Goal: Find specific page/section: Find specific page/section

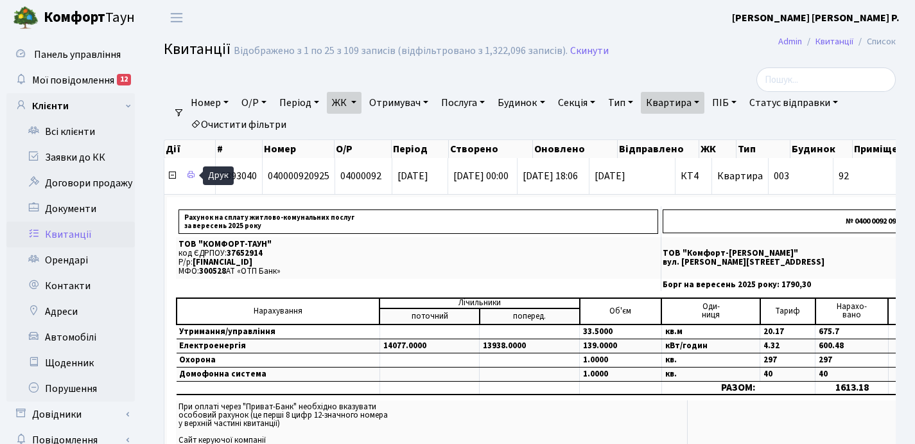
select select "25"
click at [705, 101] on link "Квартира" at bounding box center [673, 103] width 64 height 22
type input "9"
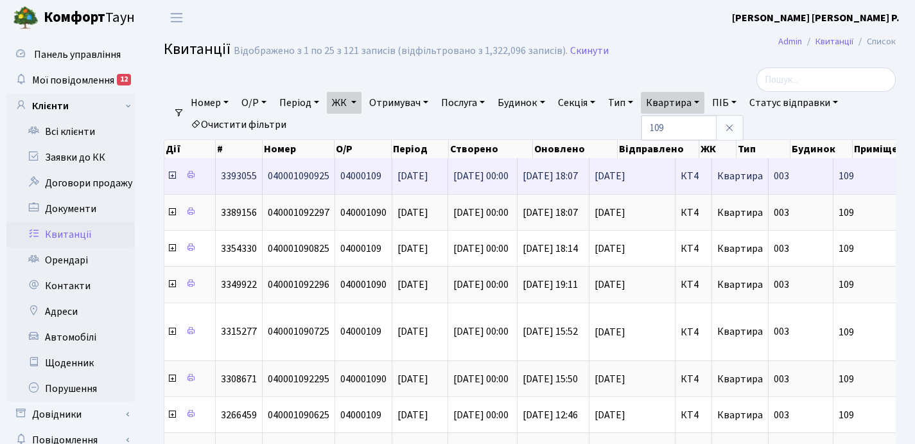
click at [171, 177] on icon at bounding box center [172, 175] width 10 height 10
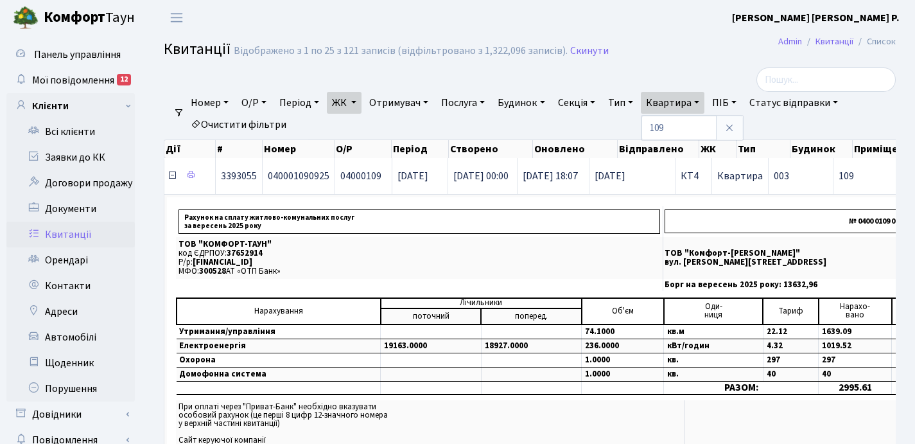
click at [172, 177] on icon at bounding box center [172, 175] width 10 height 10
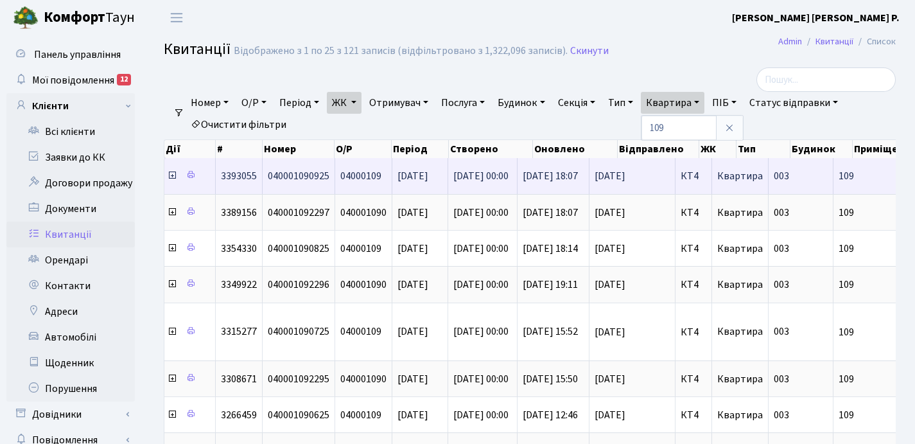
scroll to position [3, 0]
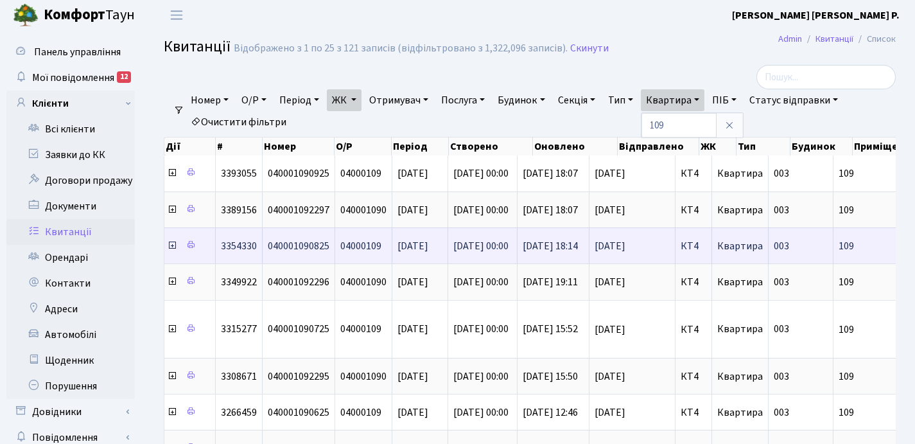
click at [172, 248] on icon at bounding box center [172, 245] width 10 height 10
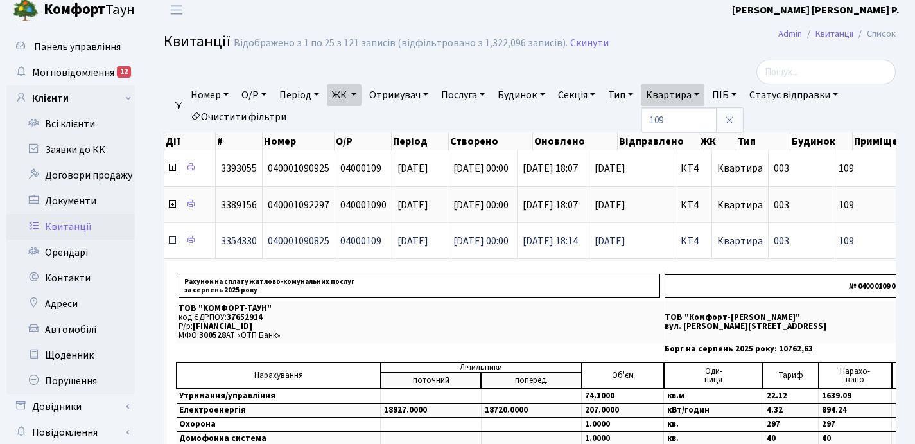
scroll to position [16, 0]
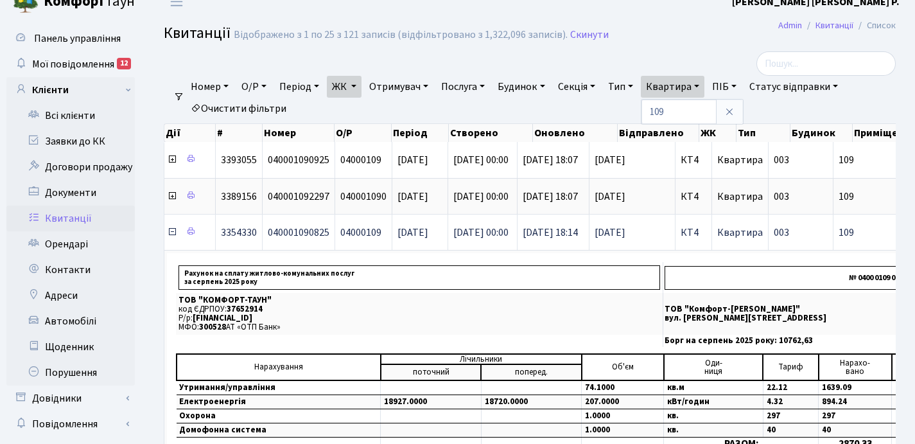
click at [171, 232] on icon at bounding box center [172, 232] width 10 height 10
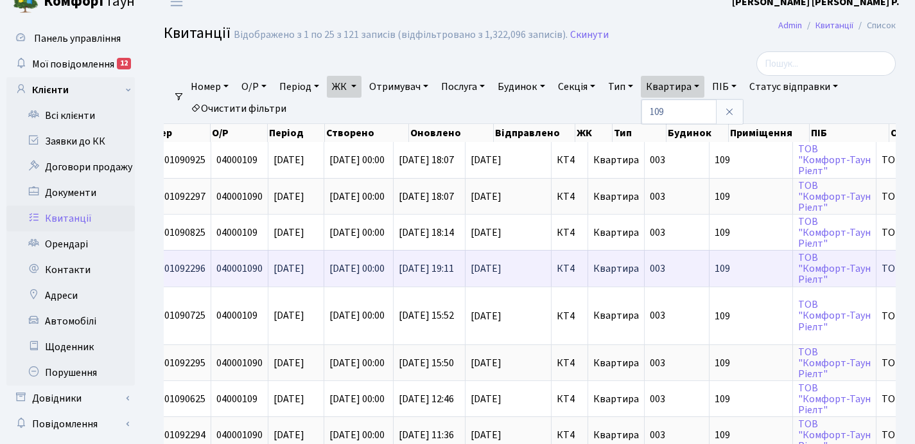
scroll to position [0, 0]
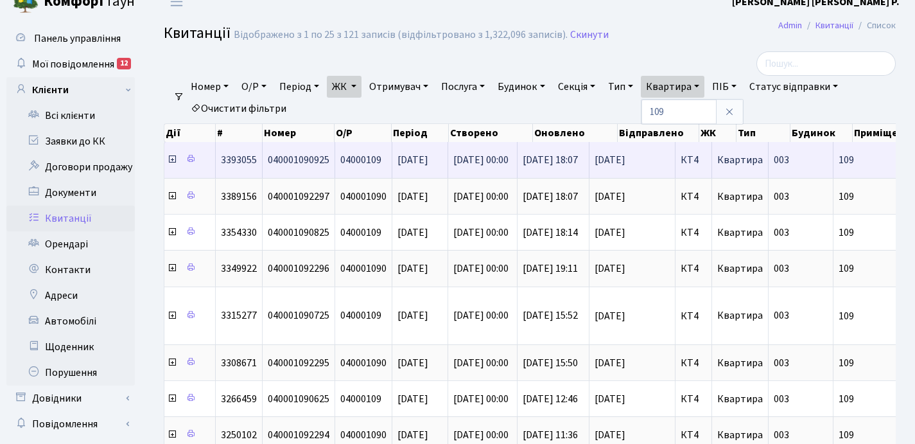
click at [170, 159] on icon at bounding box center [172, 159] width 10 height 10
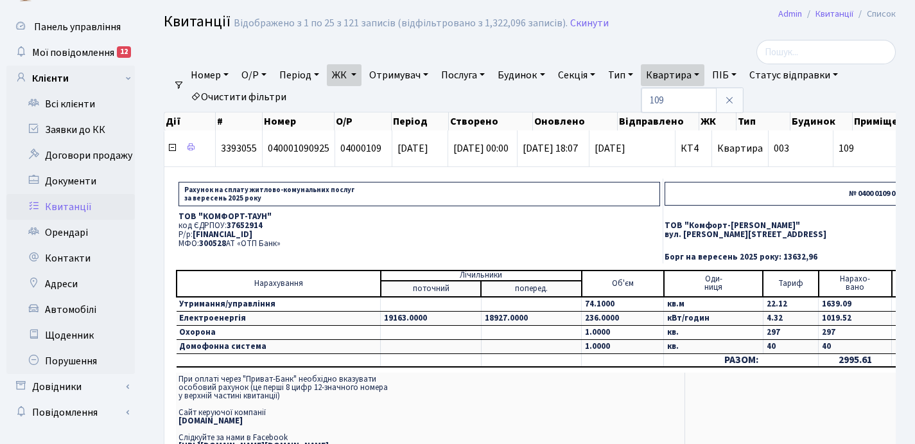
scroll to position [32, 0]
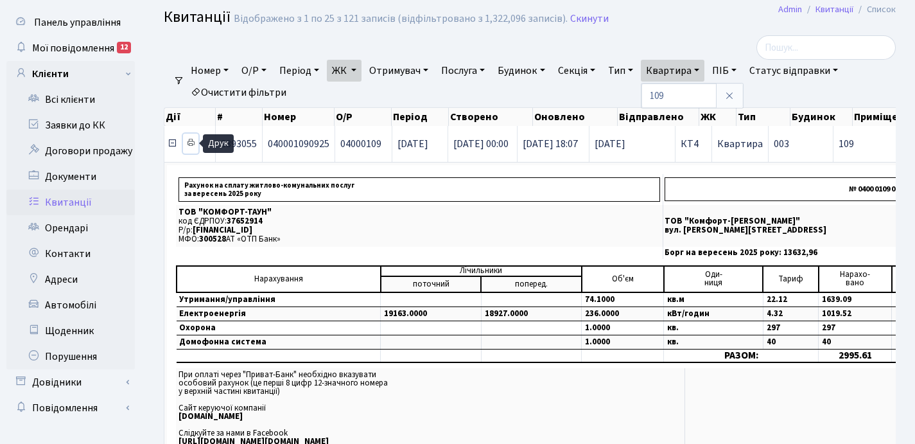
click at [192, 142] on icon at bounding box center [190, 142] width 9 height 9
click at [173, 143] on icon at bounding box center [172, 143] width 10 height 10
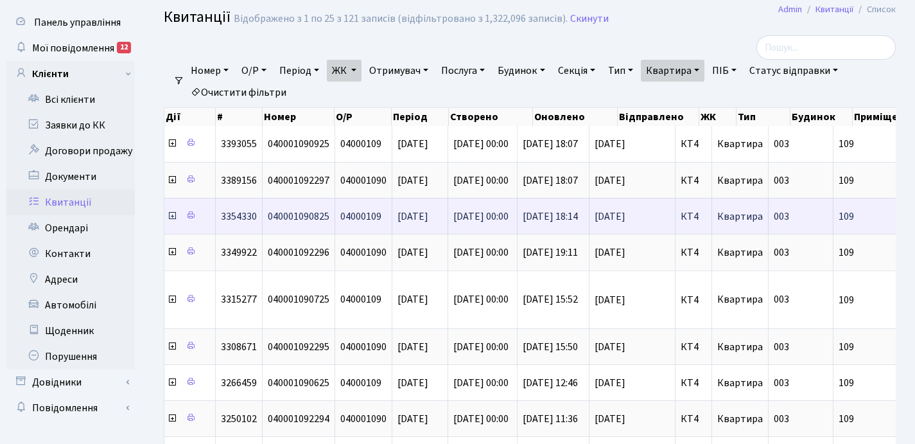
click at [171, 217] on icon at bounding box center [172, 216] width 10 height 10
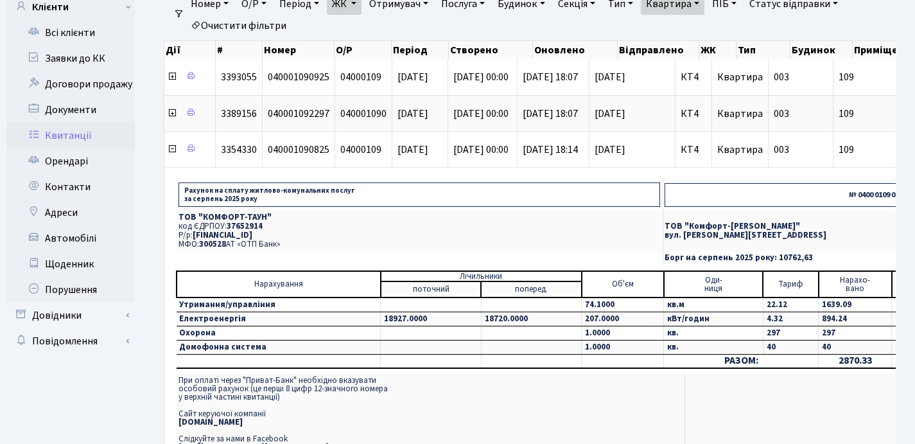
scroll to position [104, 0]
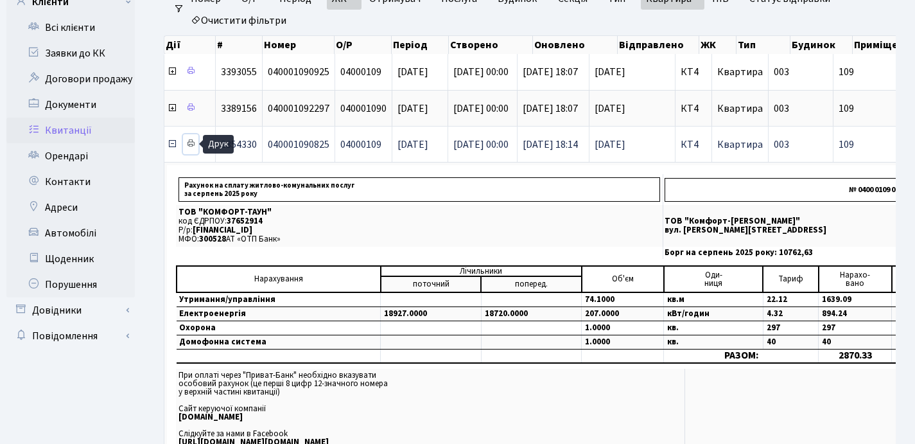
click at [191, 143] on icon at bounding box center [190, 143] width 9 height 9
click at [173, 145] on icon at bounding box center [172, 144] width 10 height 10
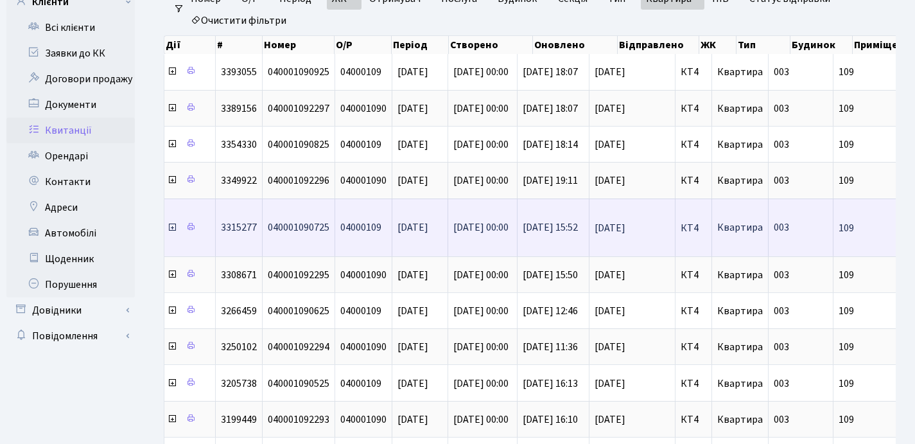
click at [173, 228] on icon at bounding box center [172, 227] width 10 height 10
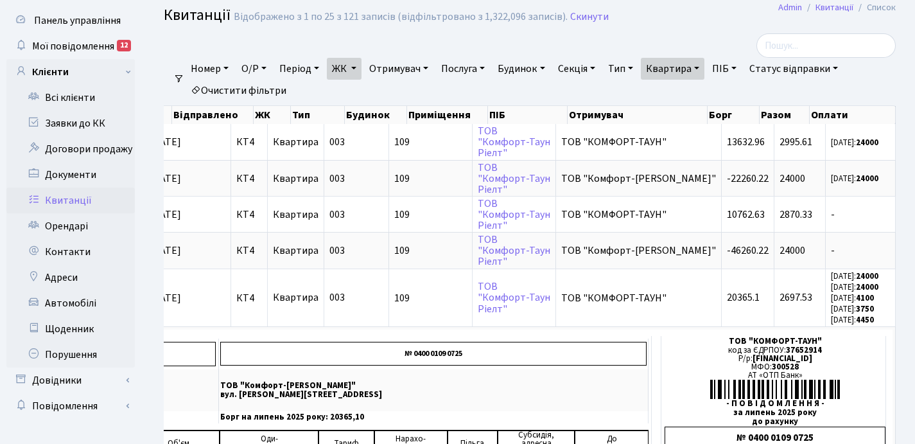
scroll to position [9, 0]
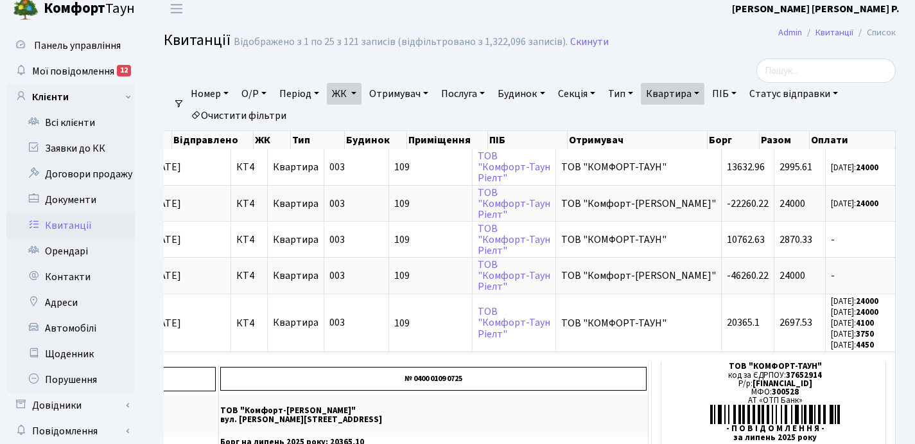
click at [705, 94] on link "Квартира" at bounding box center [673, 94] width 64 height 22
click at [697, 116] on input "109" at bounding box center [679, 119] width 75 height 24
type input "1"
type input "31"
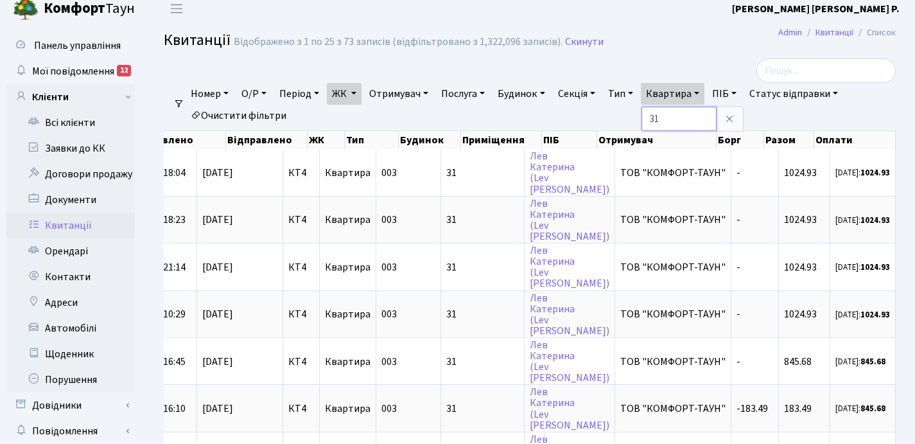
scroll to position [0, 372]
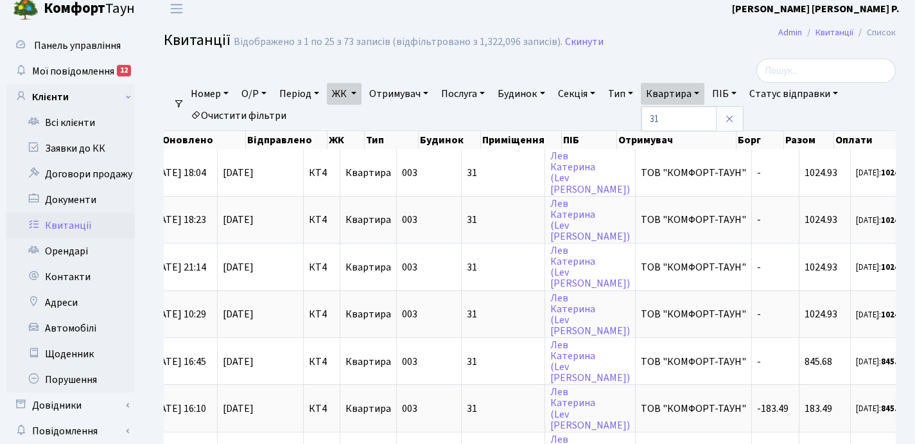
click at [358, 93] on link "ЖК" at bounding box center [344, 94] width 35 height 22
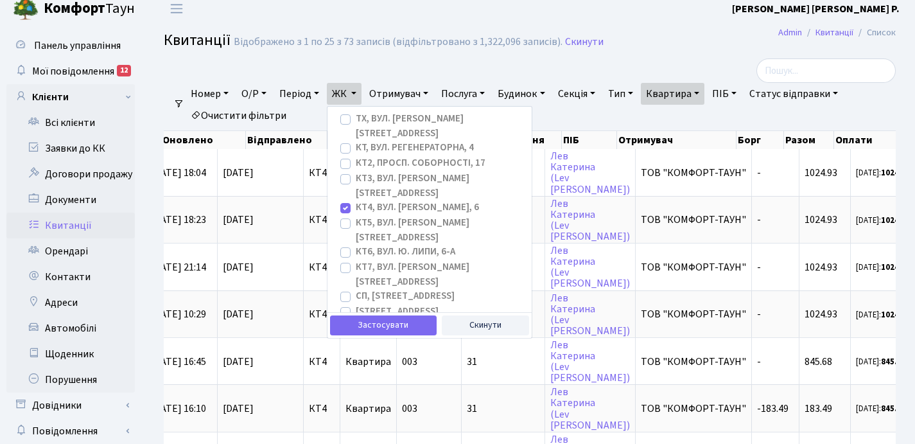
click at [356, 119] on label "ТХ, вул. [PERSON_NAME][STREET_ADDRESS]" at bounding box center [439, 126] width 166 height 29
click at [356, 119] on input "ТХ, вул. [PERSON_NAME][STREET_ADDRESS]" at bounding box center [360, 116] width 8 height 8
checkbox input "true"
click at [356, 200] on label "КТ4, вул. [PERSON_NAME], 6" at bounding box center [417, 207] width 123 height 15
click at [356, 200] on input "КТ4, вул. [PERSON_NAME], 6" at bounding box center [360, 204] width 8 height 8
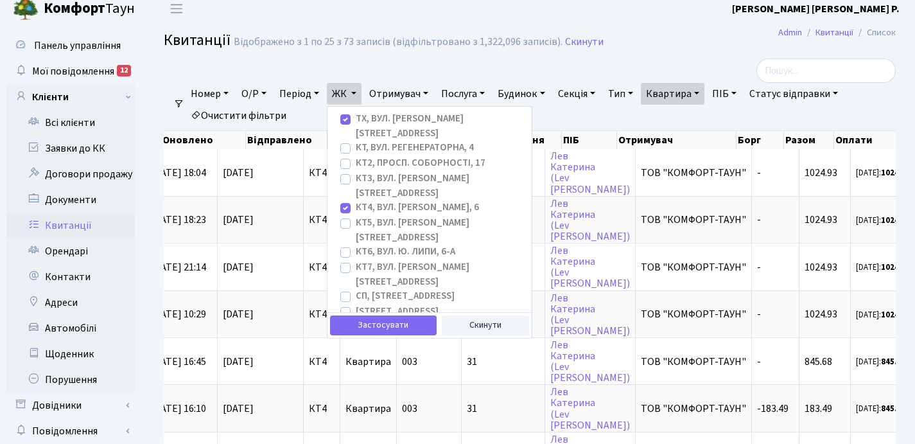
checkbox input "false"
click at [392, 324] on button "Застосувати" at bounding box center [383, 325] width 107 height 20
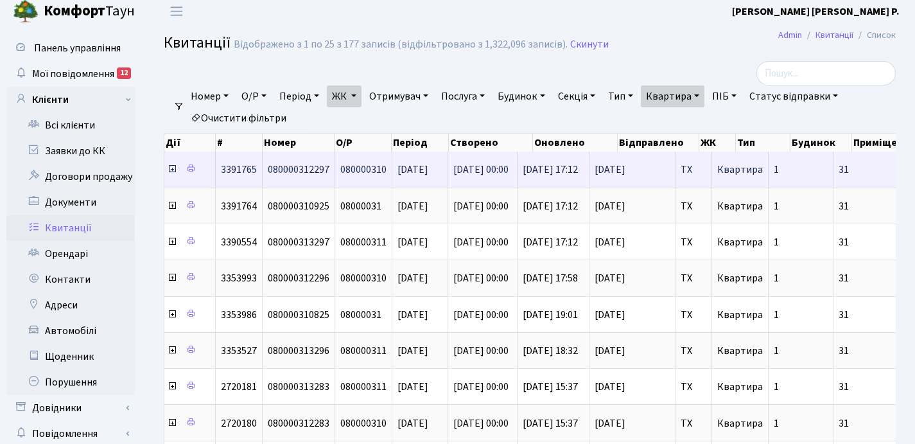
click at [170, 170] on icon at bounding box center [172, 169] width 10 height 10
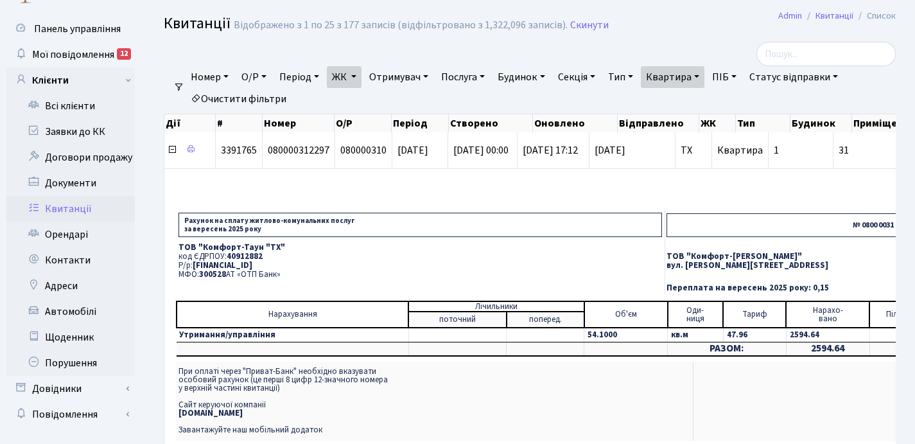
scroll to position [26, 0]
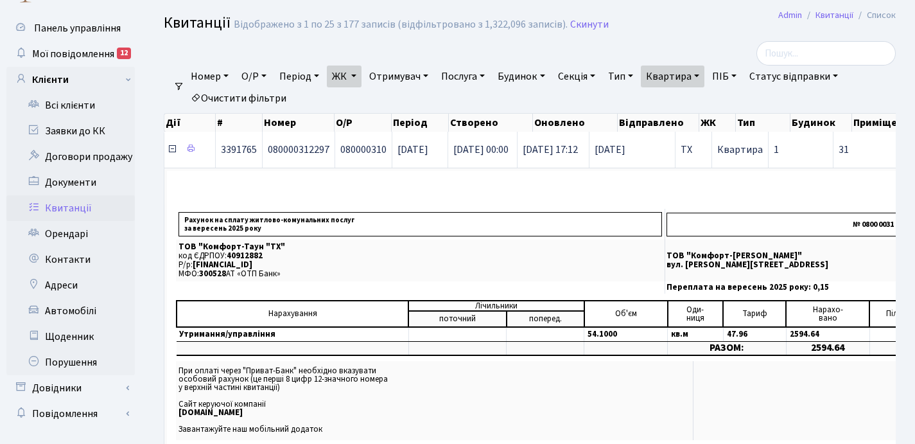
click at [171, 151] on icon at bounding box center [172, 149] width 10 height 10
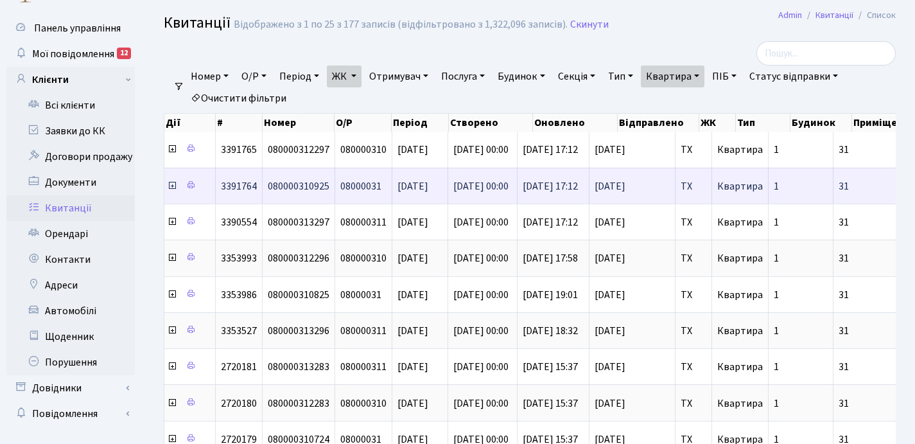
click at [171, 188] on icon at bounding box center [172, 185] width 10 height 10
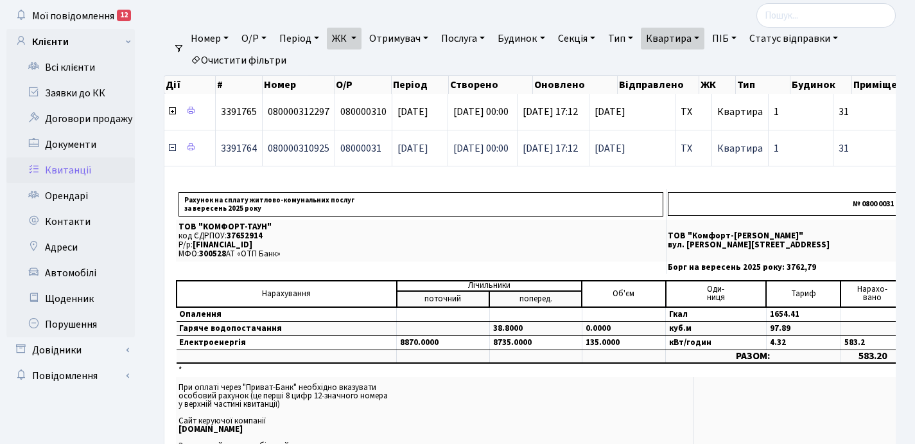
click at [172, 150] on icon at bounding box center [172, 148] width 10 height 10
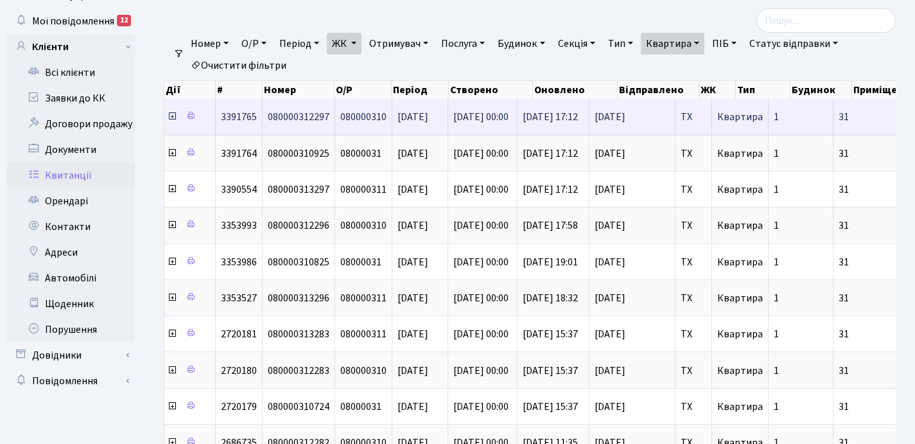
click at [171, 119] on icon at bounding box center [172, 116] width 10 height 10
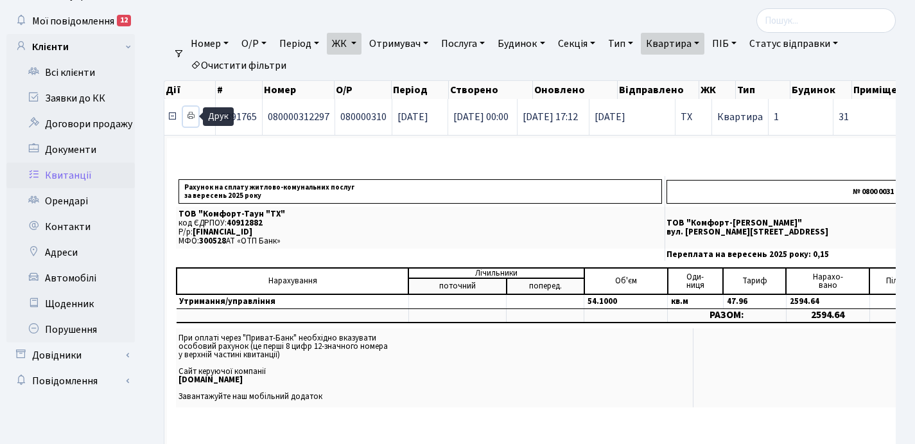
click at [193, 113] on icon at bounding box center [190, 115] width 9 height 9
click at [172, 118] on icon at bounding box center [172, 116] width 10 height 10
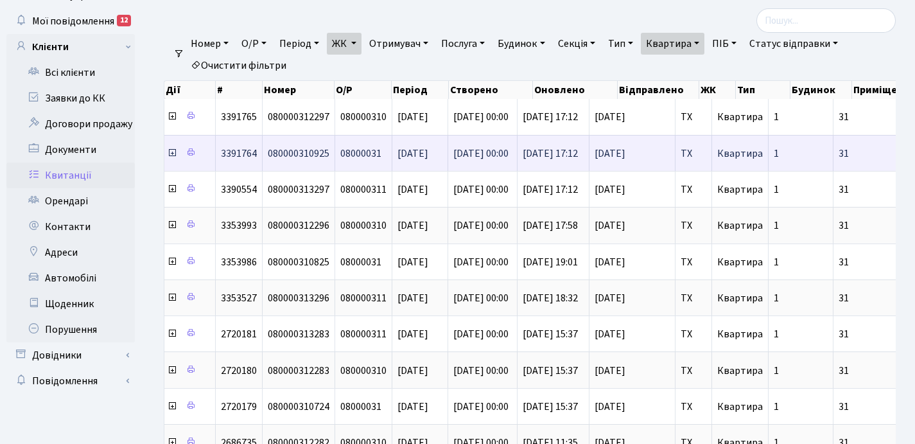
click at [172, 153] on icon at bounding box center [172, 153] width 10 height 10
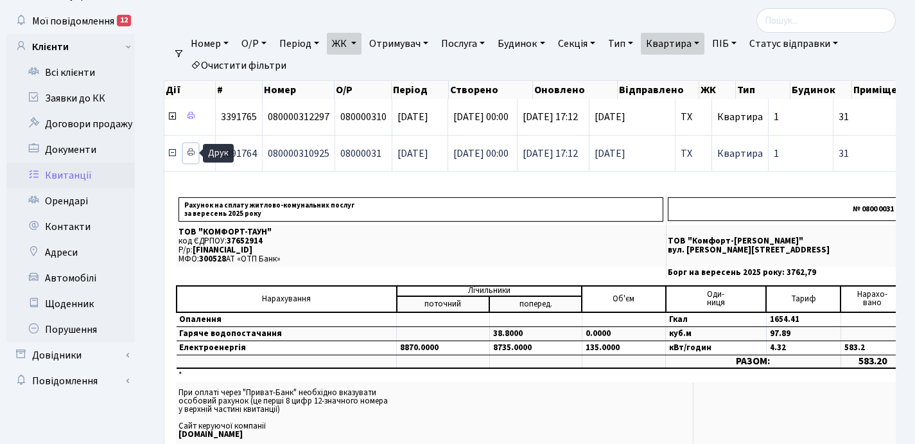
click at [191, 153] on icon at bounding box center [190, 152] width 9 height 9
